Goal: Task Accomplishment & Management: Complete application form

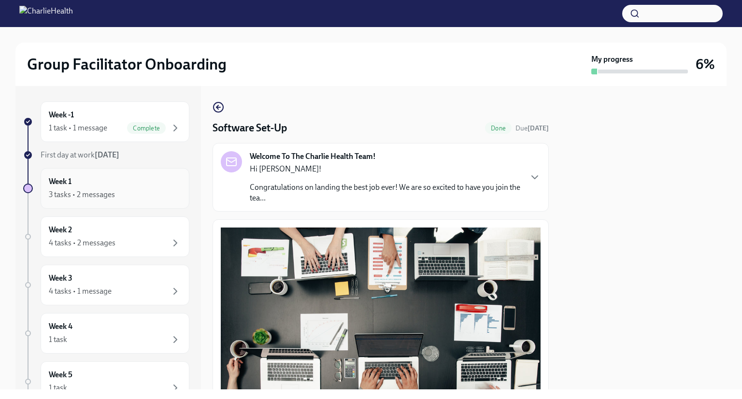
click at [72, 187] on div "Week 1 3 tasks • 2 messages" at bounding box center [115, 188] width 132 height 24
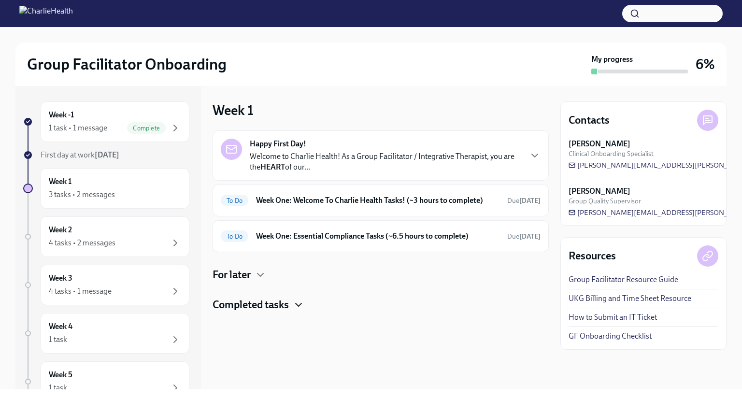
click at [300, 304] on icon "button" at bounding box center [299, 305] width 12 height 12
click at [259, 273] on icon "button" at bounding box center [261, 274] width 6 height 3
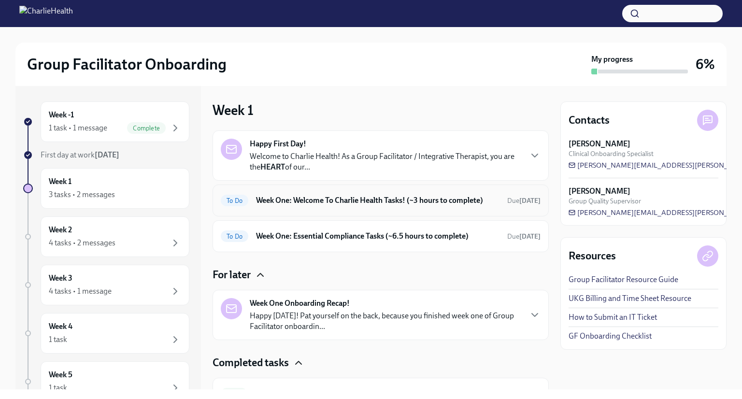
click at [355, 197] on h6 "Week One: Welcome To Charlie Health Tasks! (~3 hours to complete)" at bounding box center [378, 200] width 244 height 11
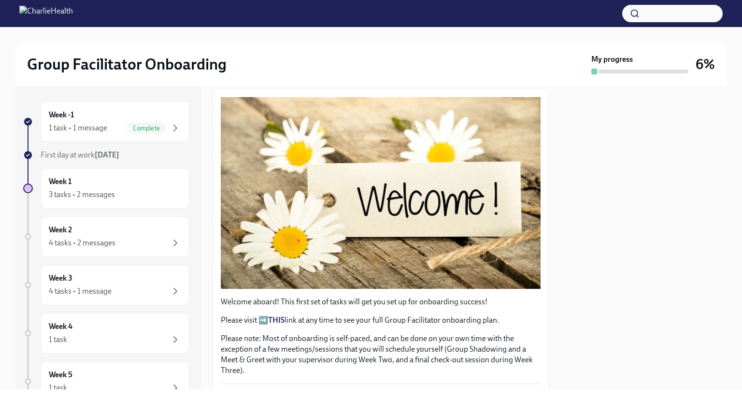
scroll to position [120, 0]
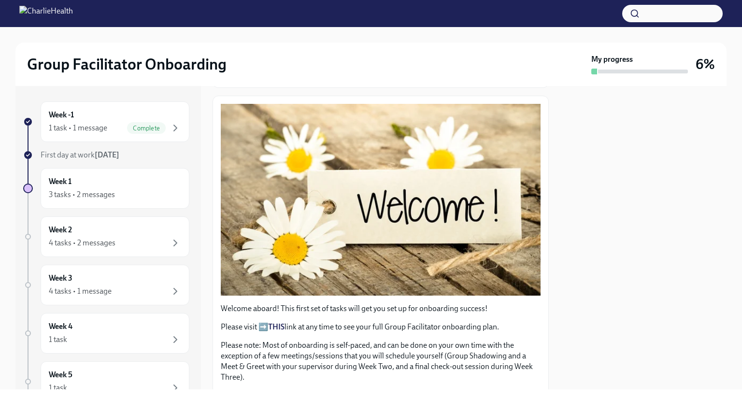
click at [420, 324] on p "Please visit ➡️ THIS link at any time to see your full Group Facilitator onboar…" at bounding box center [381, 327] width 320 height 11
click at [282, 325] on strong "THIS" at bounding box center [276, 326] width 16 height 9
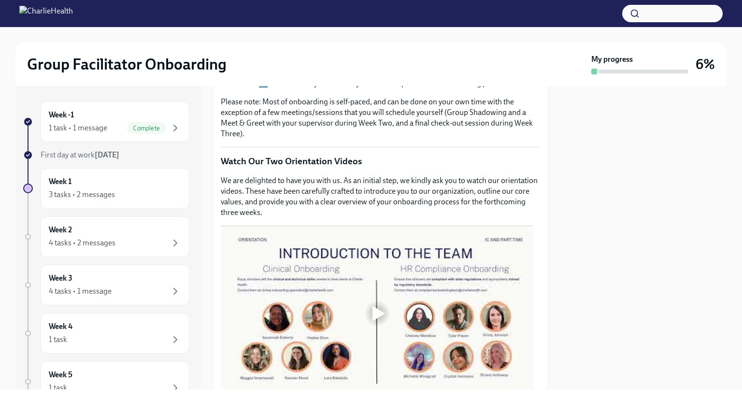
scroll to position [367, 0]
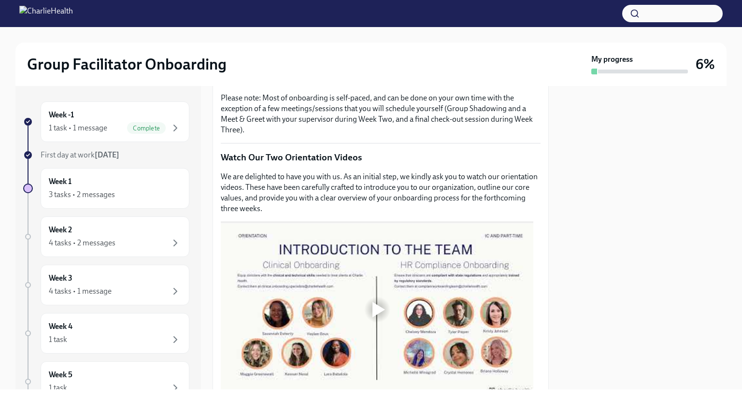
click at [377, 302] on div at bounding box center [379, 309] width 13 height 15
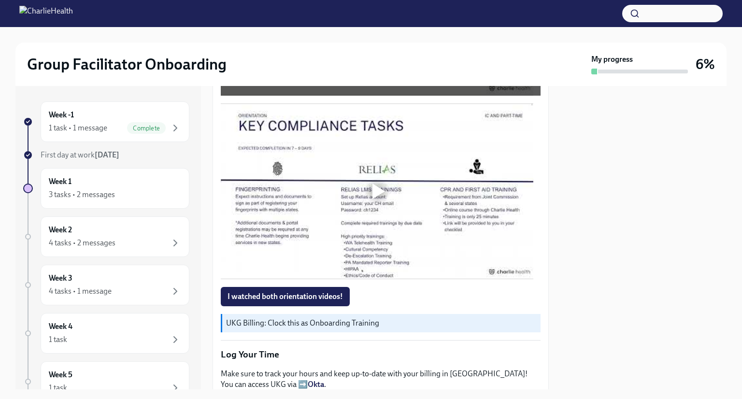
scroll to position [679, 0]
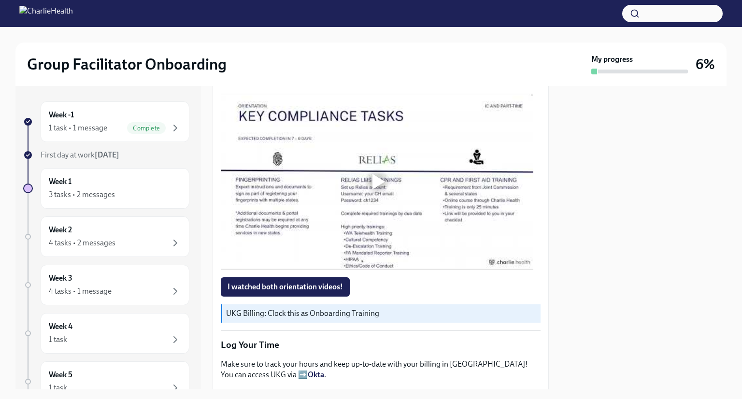
click at [375, 180] on div at bounding box center [379, 181] width 13 height 15
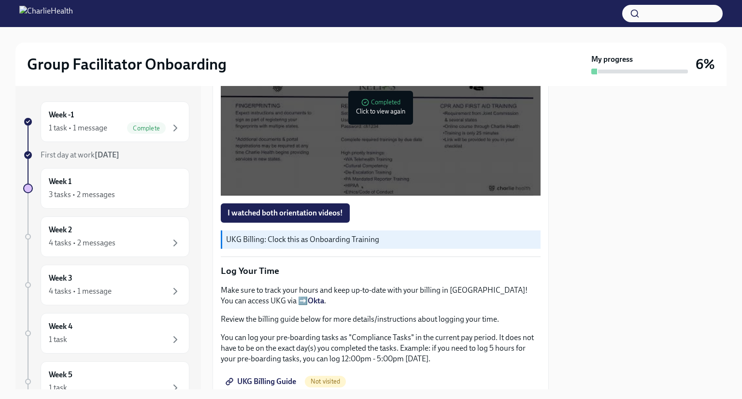
scroll to position [765, 0]
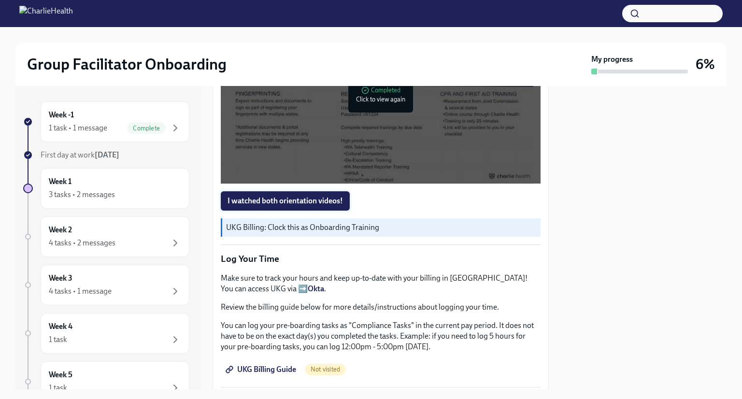
click at [330, 191] on button "I watched both orientation videos!" at bounding box center [285, 200] width 129 height 19
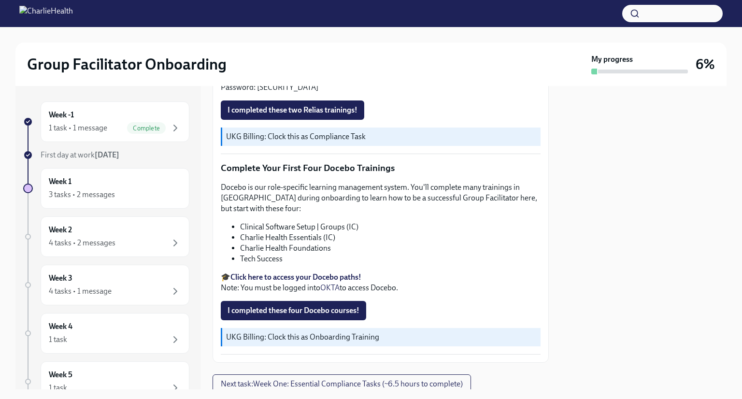
scroll to position [1237, 0]
